Goal: Transaction & Acquisition: Purchase product/service

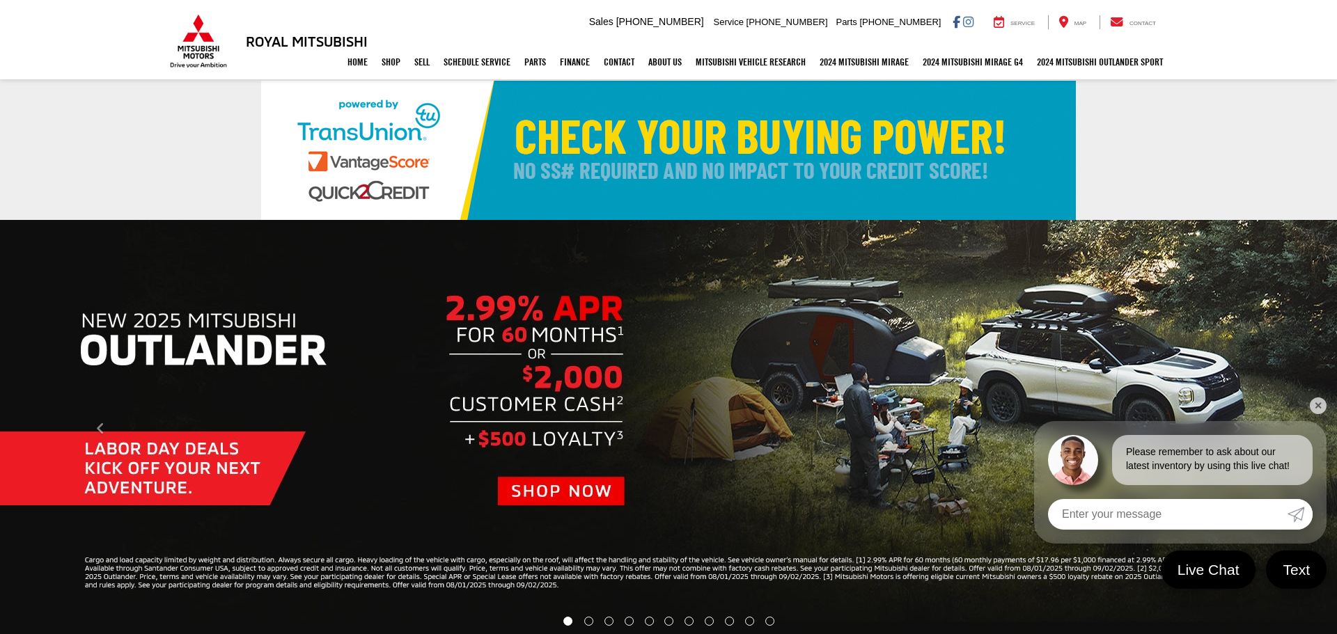
select select "Mitsubishi"
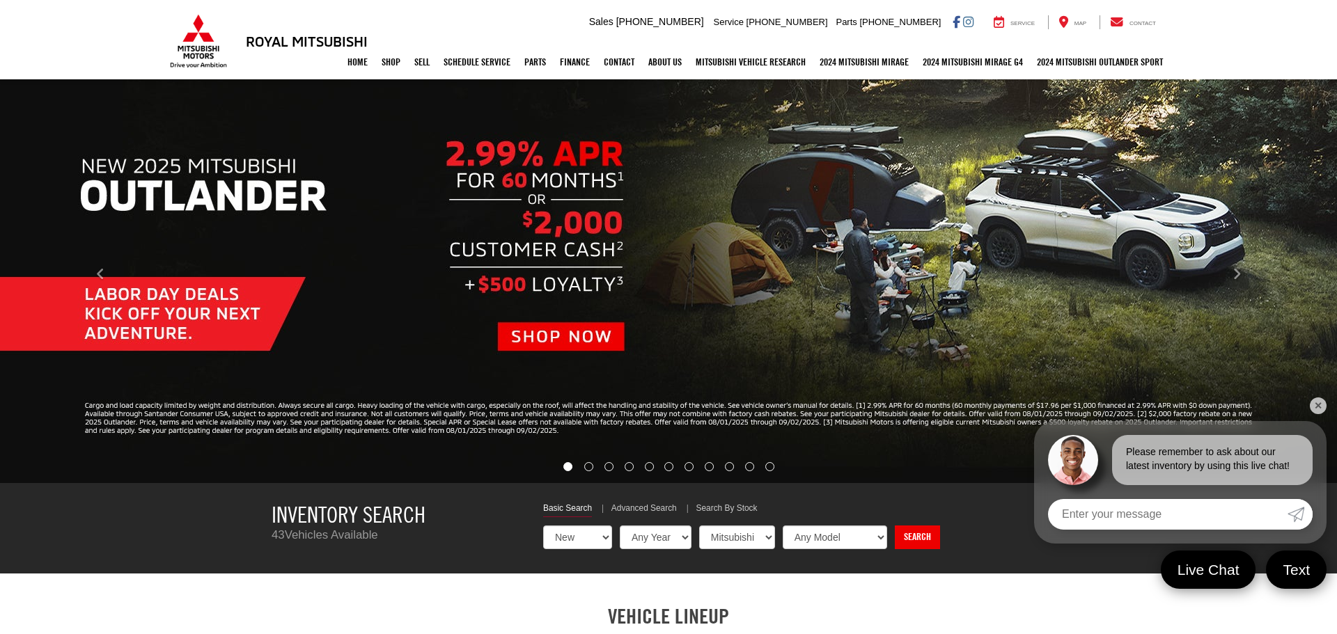
click at [211, 304] on img "carousel slide number 1 of 11" at bounding box center [668, 274] width 1337 height 418
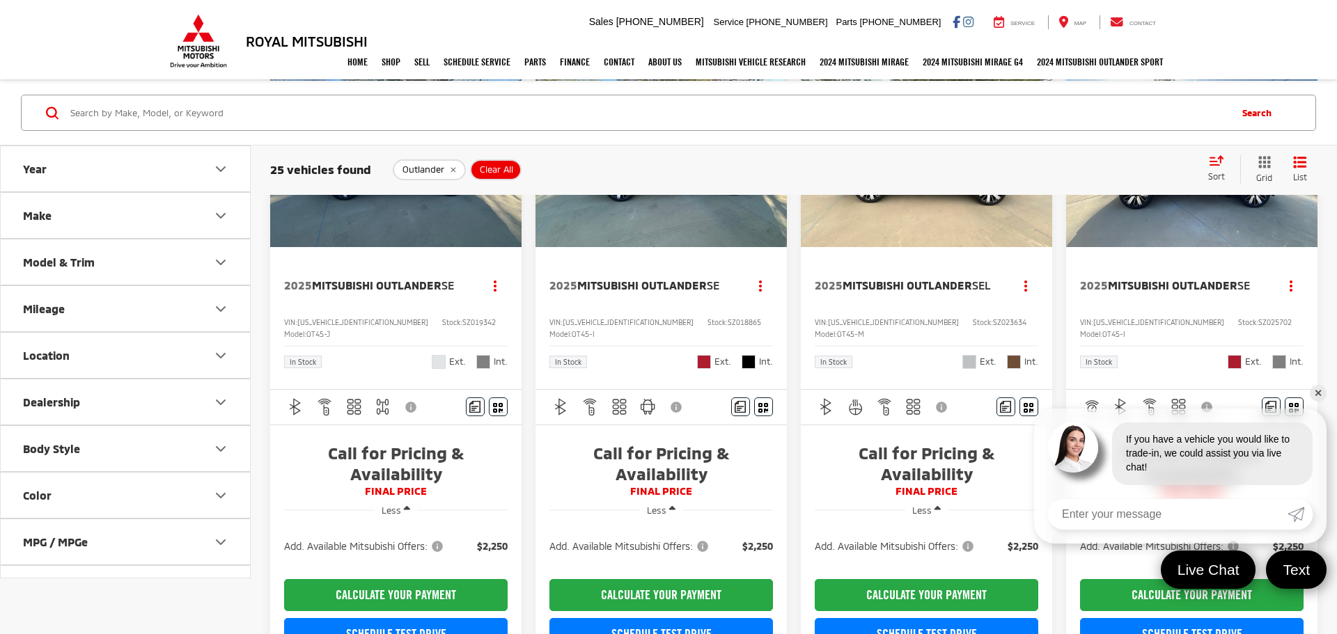
scroll to position [357, 0]
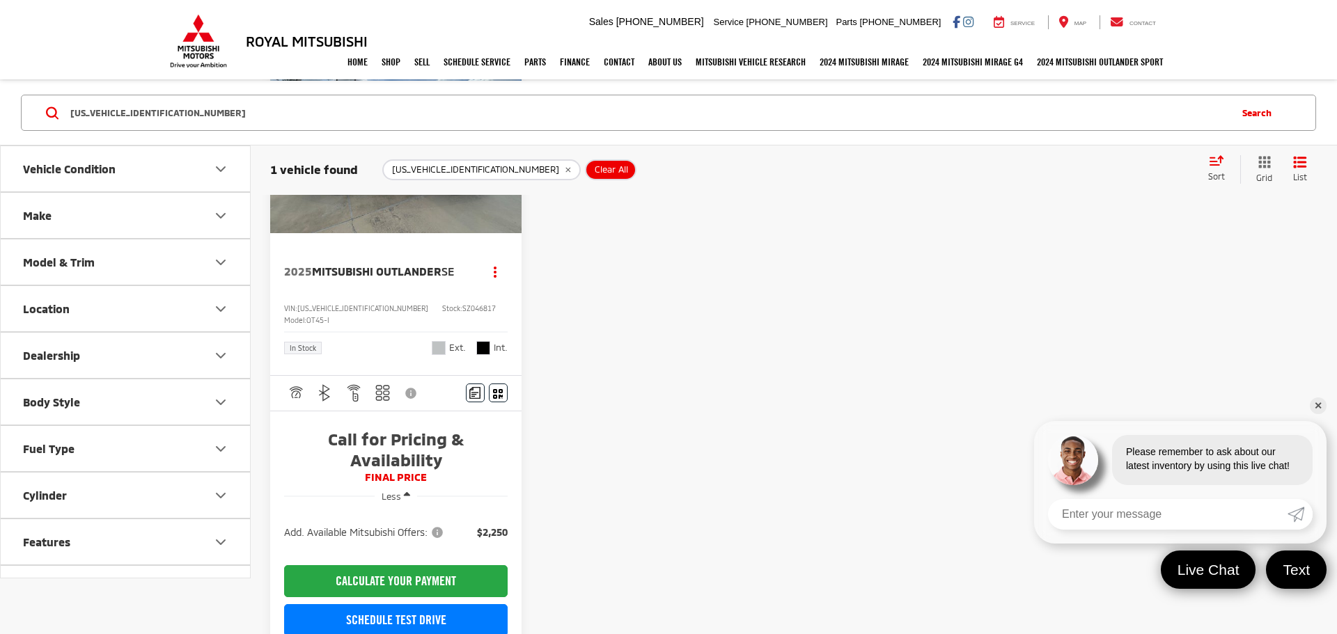
scroll to position [168, 0]
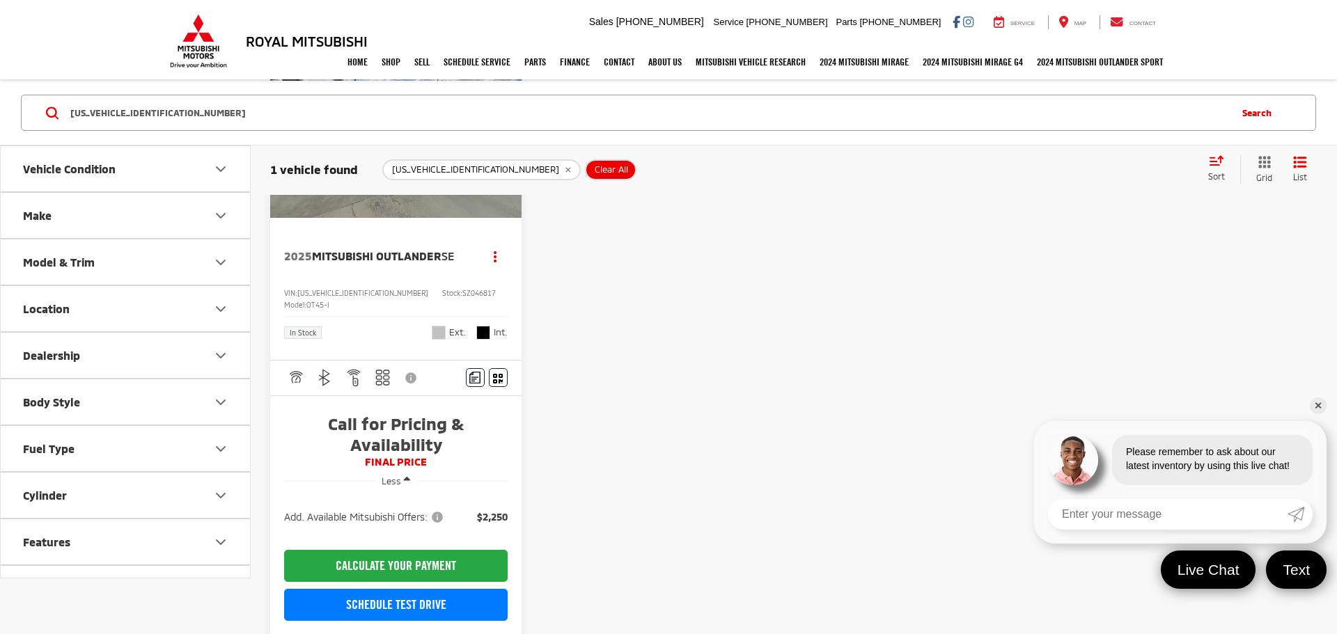
click at [439, 510] on span "Add. Available Mitsubishi Offers:" at bounding box center [365, 517] width 162 height 14
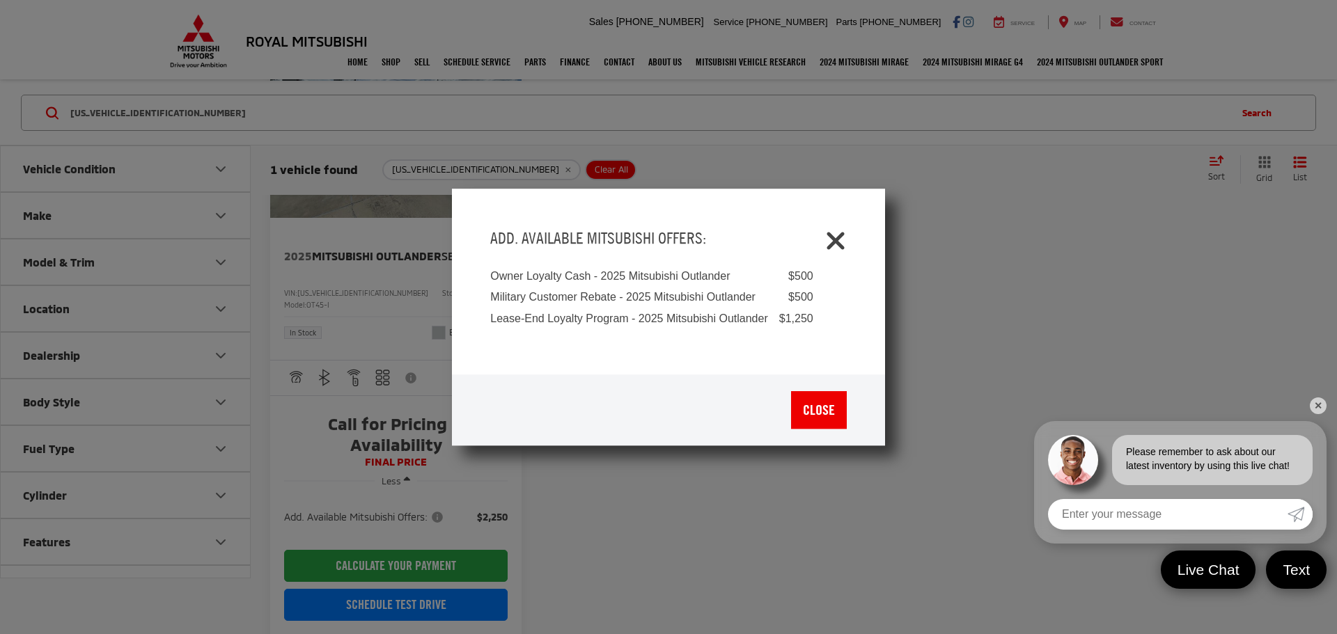
click at [833, 243] on icon "Close" at bounding box center [836, 238] width 22 height 22
